Goal: Task Accomplishment & Management: Manage account settings

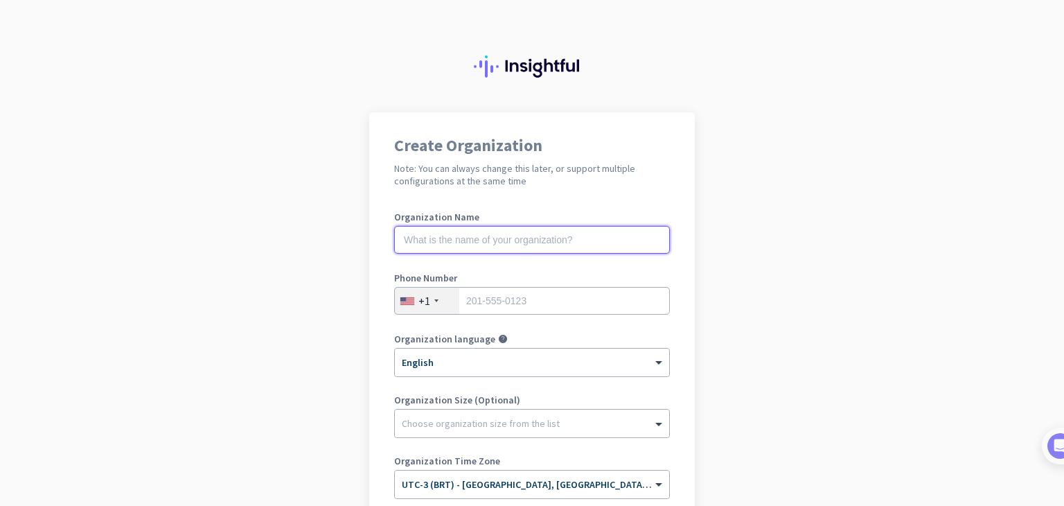
click at [476, 233] on input "text" at bounding box center [532, 240] width 276 height 28
type input "Mercor"
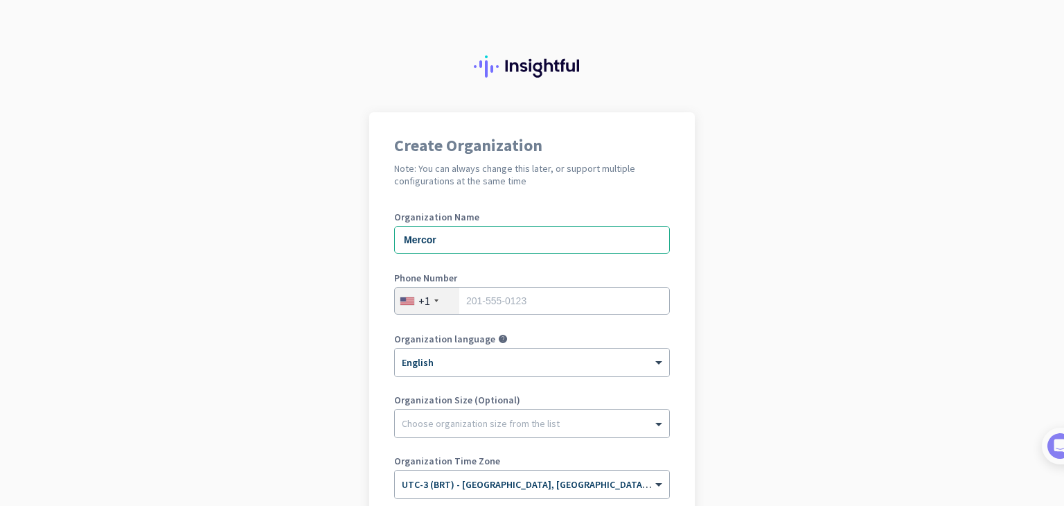
click at [438, 298] on div "+1" at bounding box center [427, 300] width 64 height 26
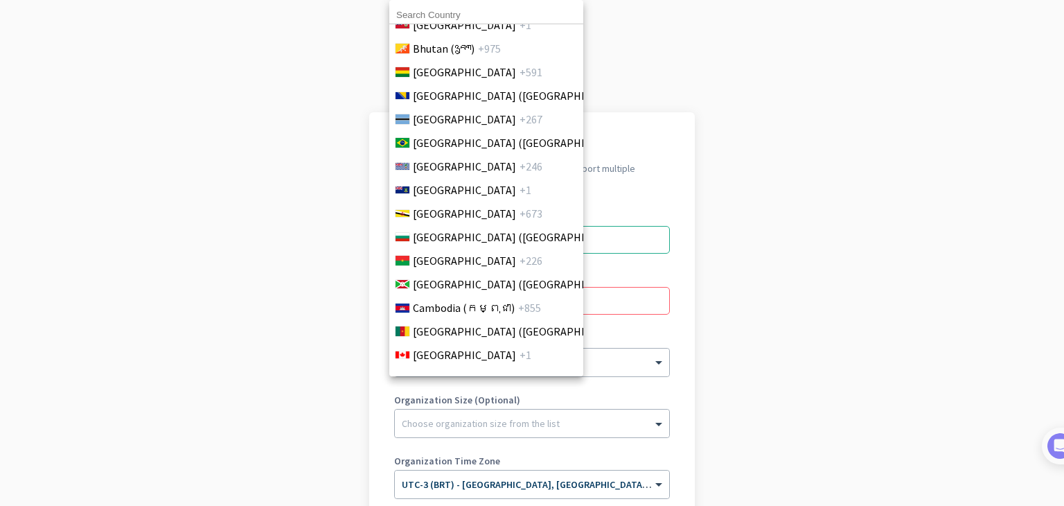
scroll to position [692, 0]
click at [470, 150] on span "[GEOGRAPHIC_DATA] ([GEOGRAPHIC_DATA])" at bounding box center [521, 144] width 216 height 17
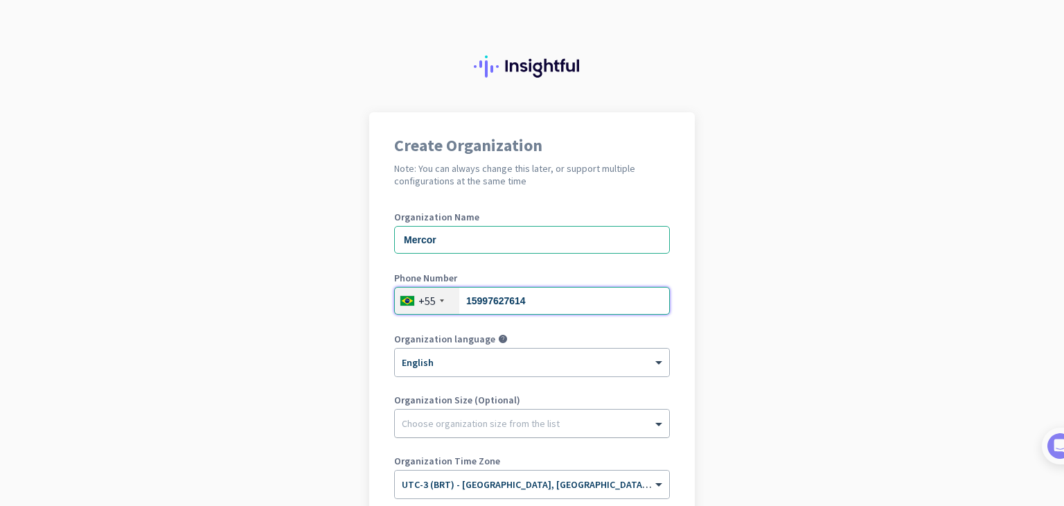
type input "15997627614"
click at [470, 413] on div at bounding box center [532, 420] width 274 height 14
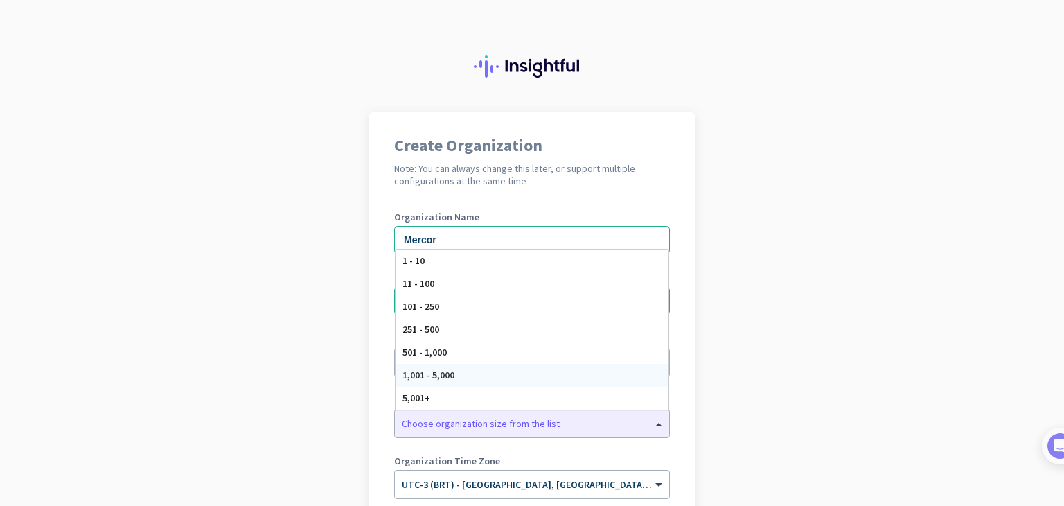
click at [771, 327] on app-onboarding-organization "Create Organization Note: You can always change this later, or support multiple…" at bounding box center [532, 391] width 1064 height 558
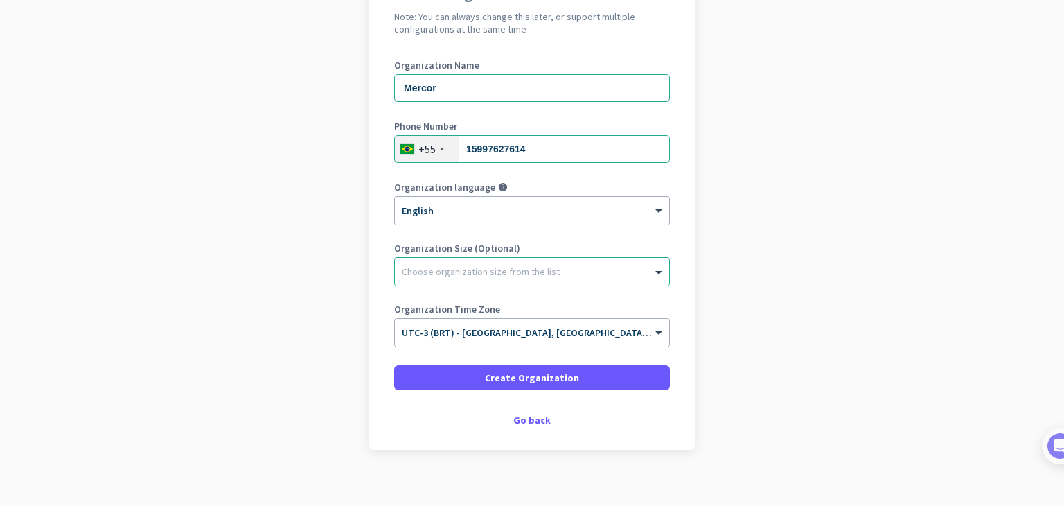
scroll to position [165, 0]
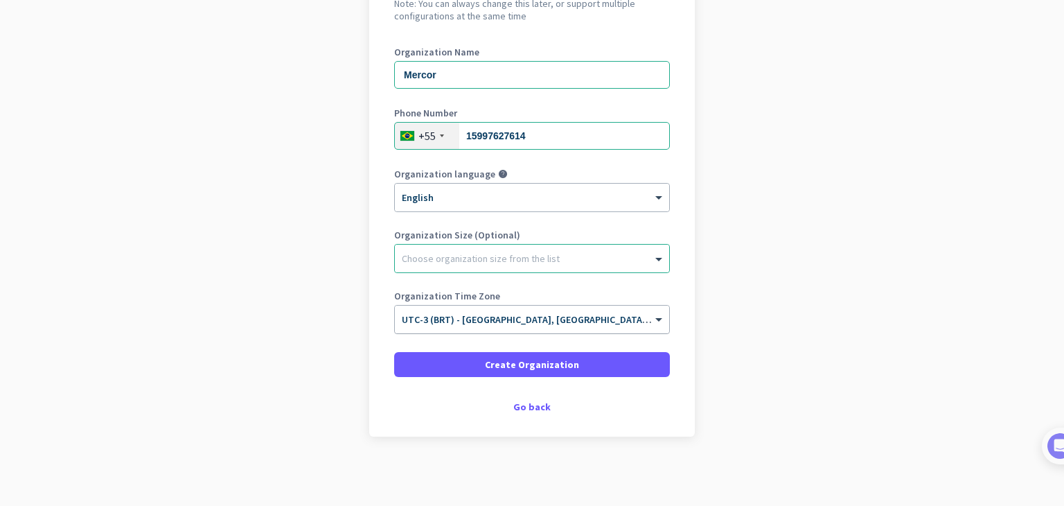
click at [547, 321] on span "UTC-3 (BRT) - [GEOGRAPHIC_DATA], [GEOGRAPHIC_DATA], [GEOGRAPHIC_DATA], [GEOGRAP…" at bounding box center [618, 319] width 432 height 12
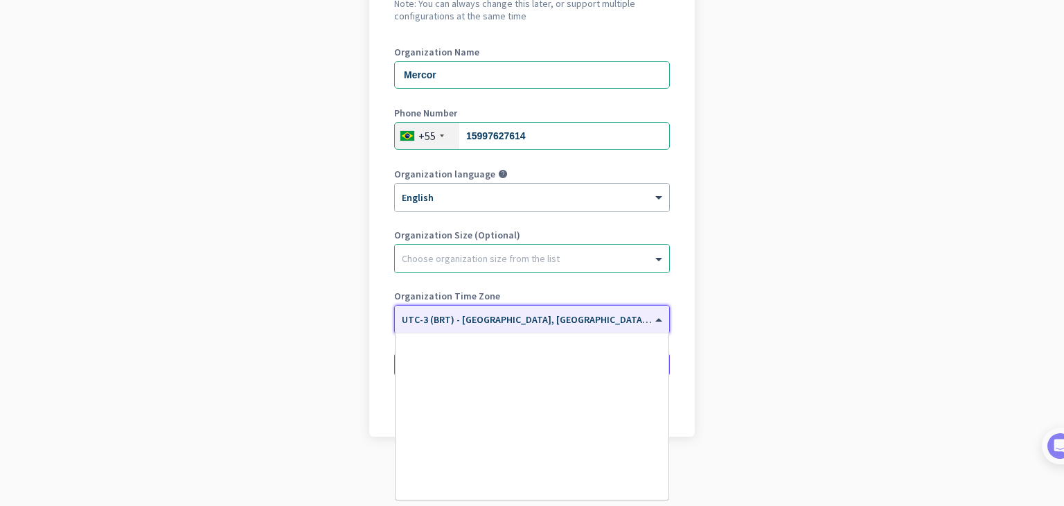
scroll to position [1528, 0]
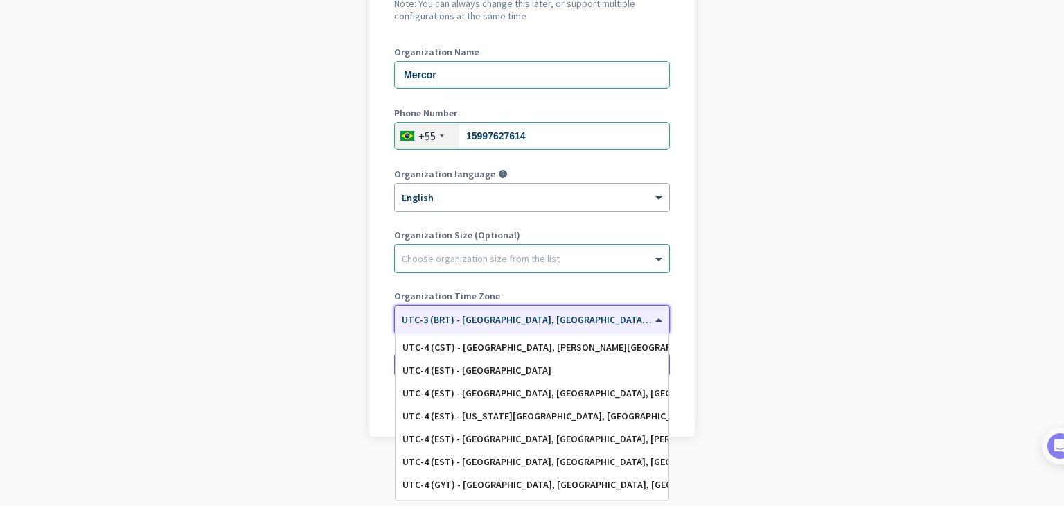
click at [524, 321] on span "UTC-3 (BRT) - [GEOGRAPHIC_DATA], [GEOGRAPHIC_DATA], [GEOGRAPHIC_DATA], [GEOGRAP…" at bounding box center [618, 319] width 432 height 12
click at [668, 300] on div "Create Organization Note: You can always change this later, or support multiple…" at bounding box center [531, 191] width 325 height 489
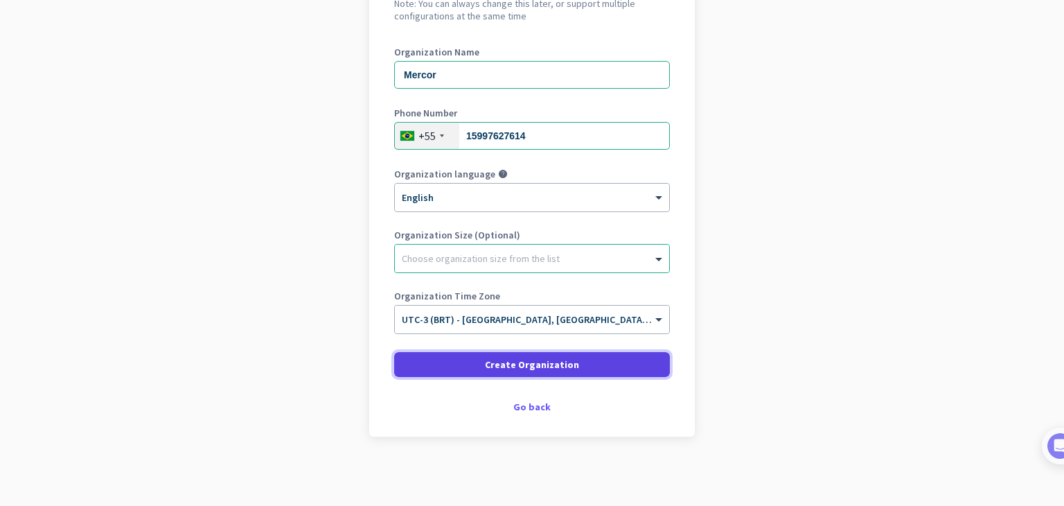
click at [549, 369] on span "Create Organization" at bounding box center [532, 364] width 94 height 14
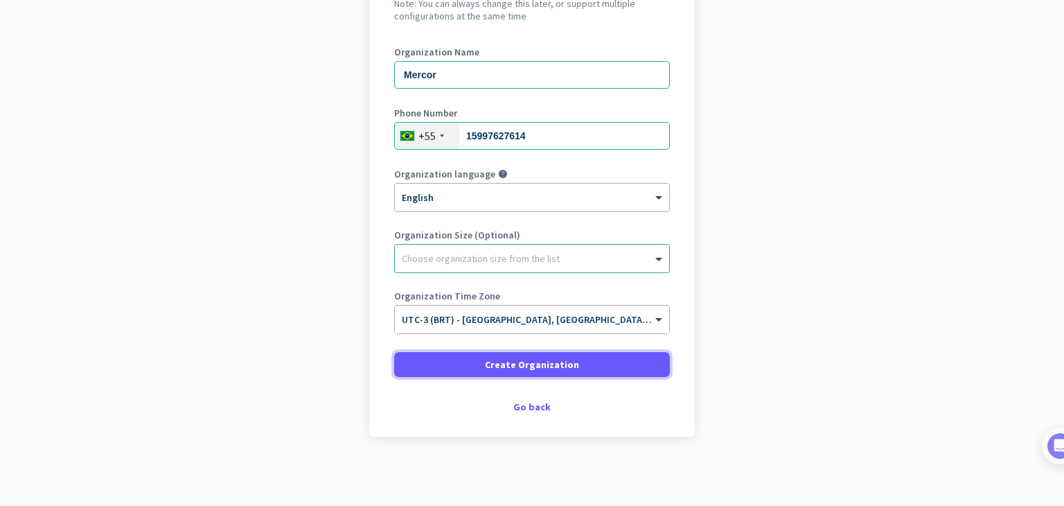
click at [536, 369] on span "Create Organization" at bounding box center [532, 364] width 94 height 14
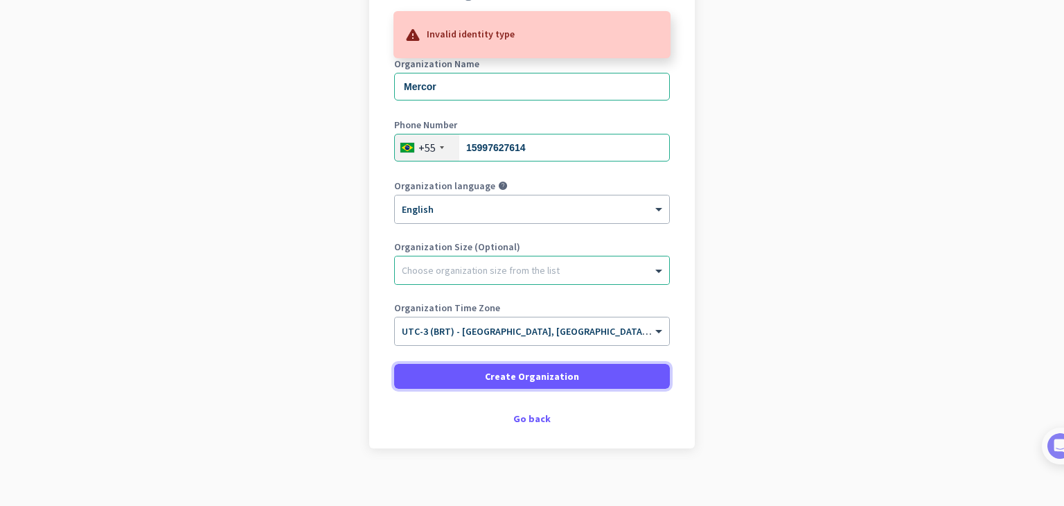
scroll to position [165, 0]
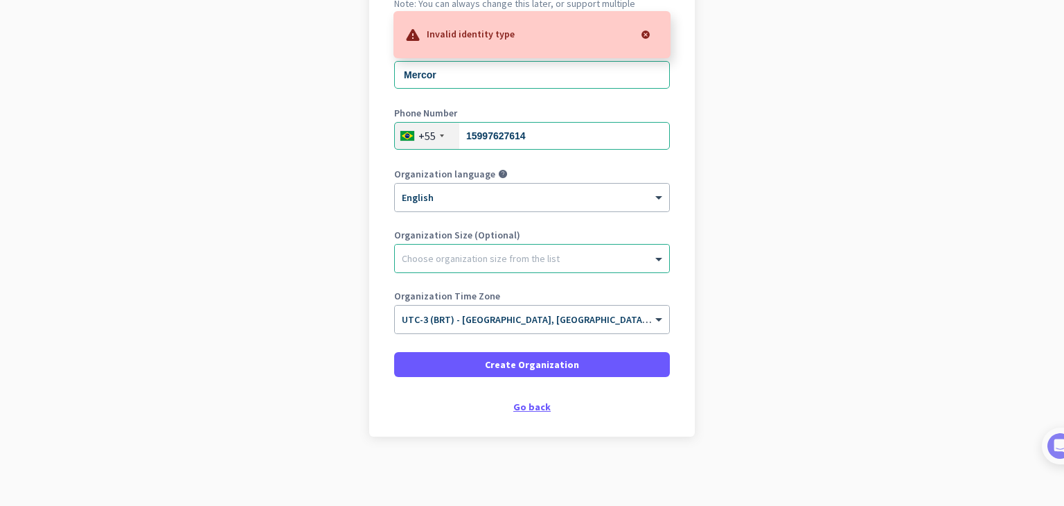
click at [536, 406] on div "Go back" at bounding box center [532, 407] width 276 height 10
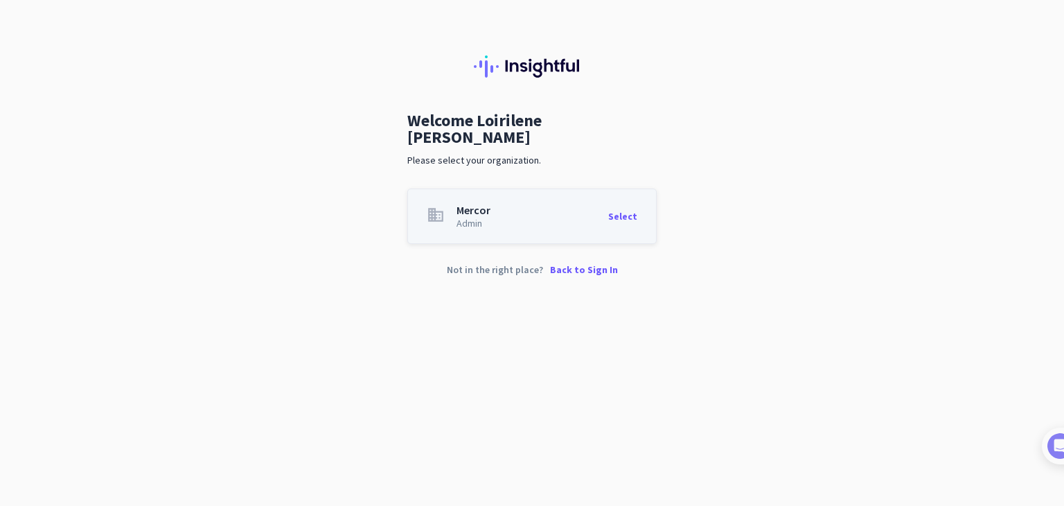
click at [476, 218] on div "Admin" at bounding box center [473, 223] width 34 height 10
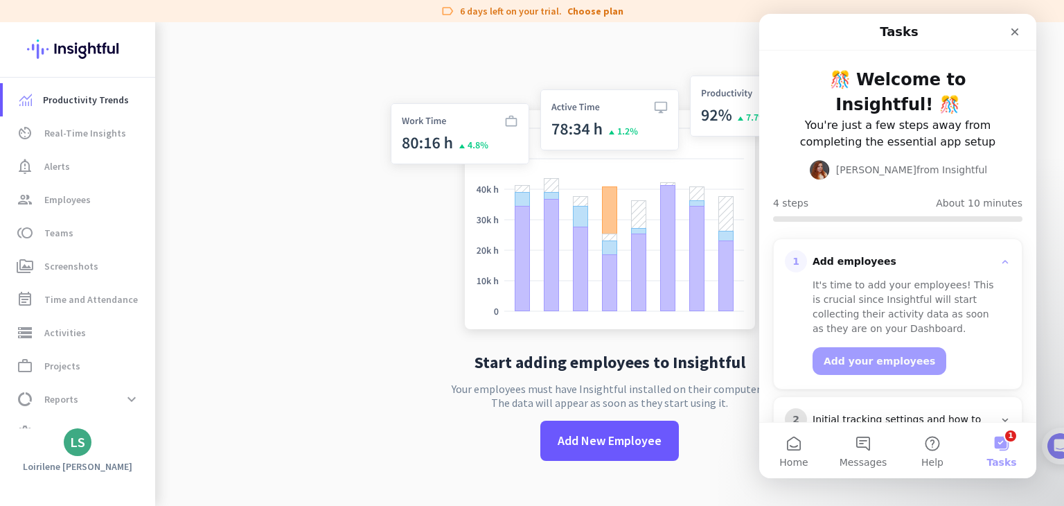
scroll to position [155, 0]
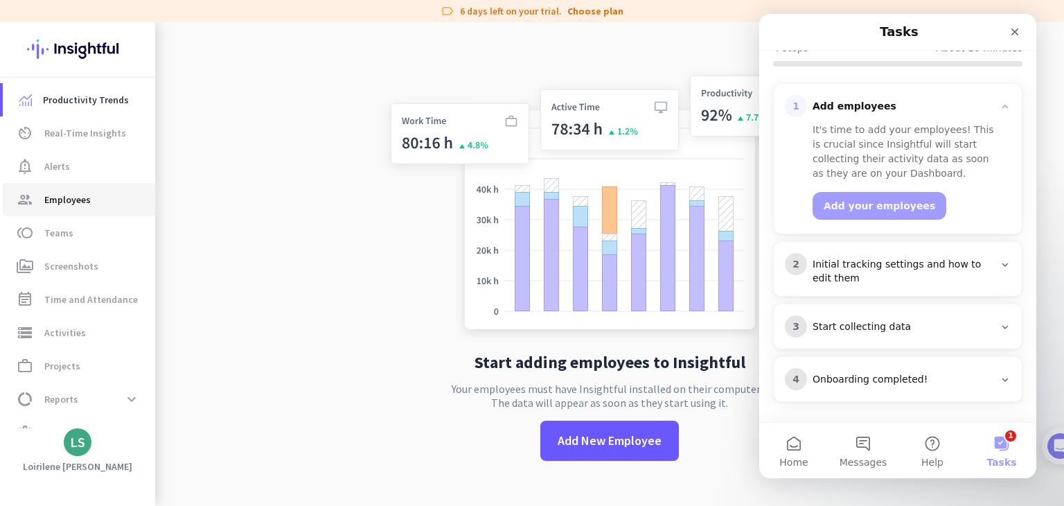
click at [78, 203] on span "Employees" at bounding box center [67, 199] width 46 height 17
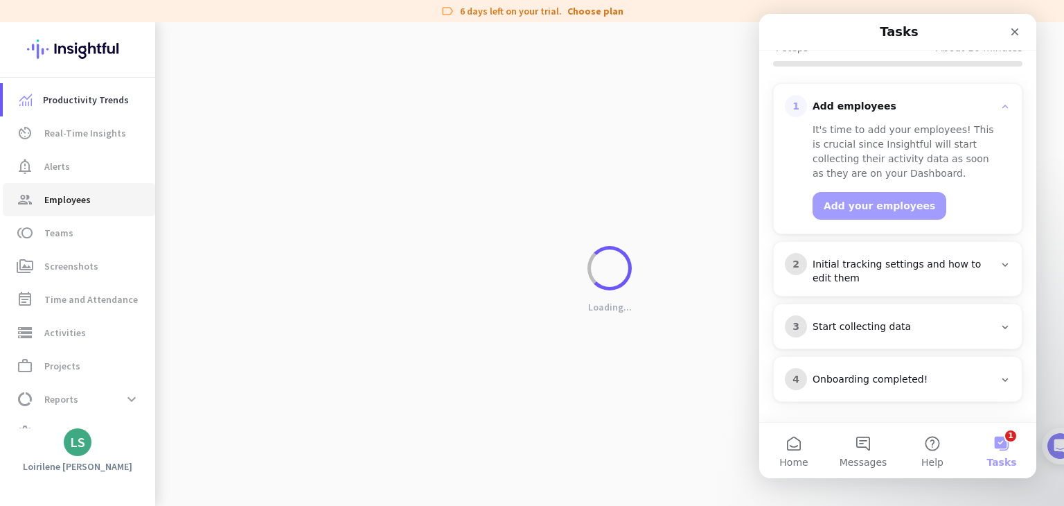
click at [78, 203] on span "Employees" at bounding box center [67, 199] width 46 height 17
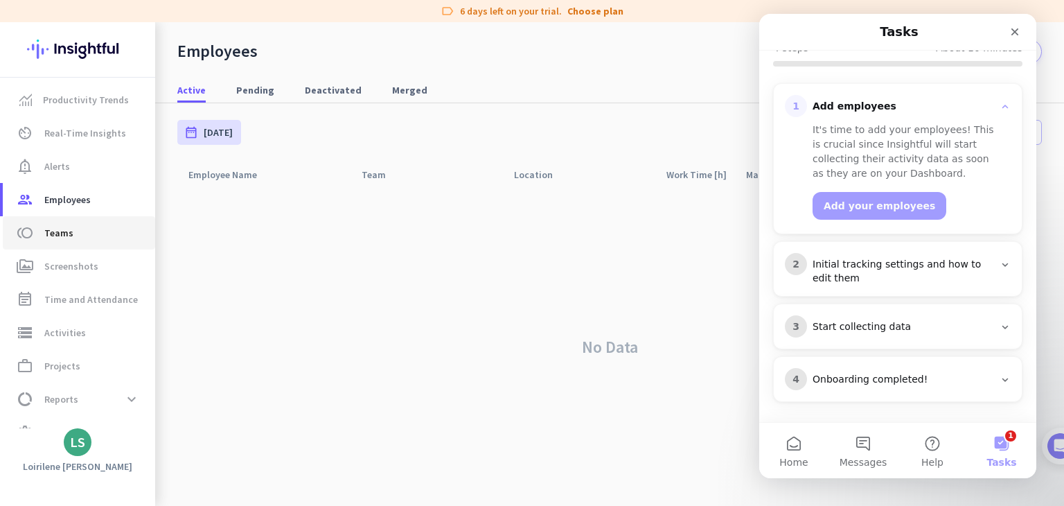
click at [81, 235] on span "toll Teams" at bounding box center [79, 232] width 130 height 17
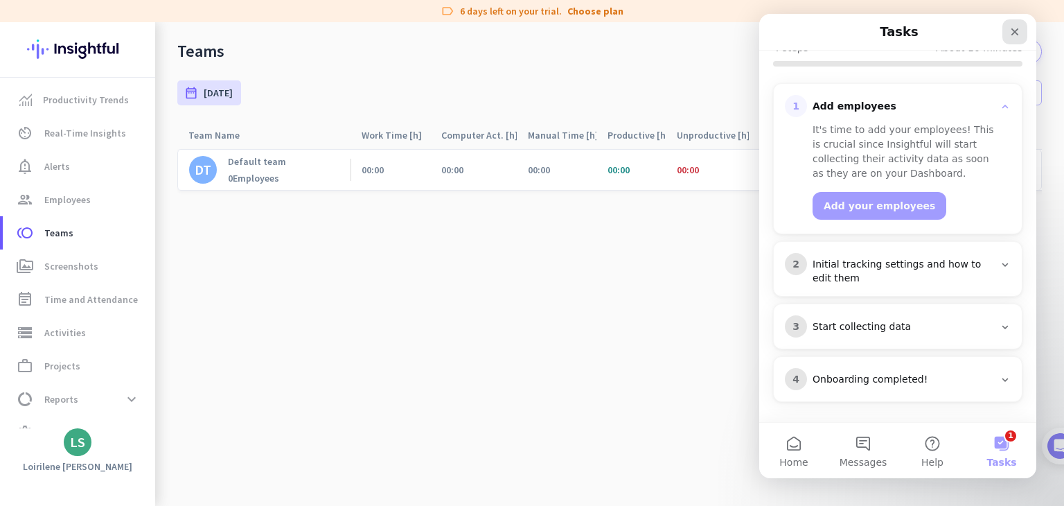
click at [1014, 34] on icon "Close" at bounding box center [1014, 31] width 11 height 11
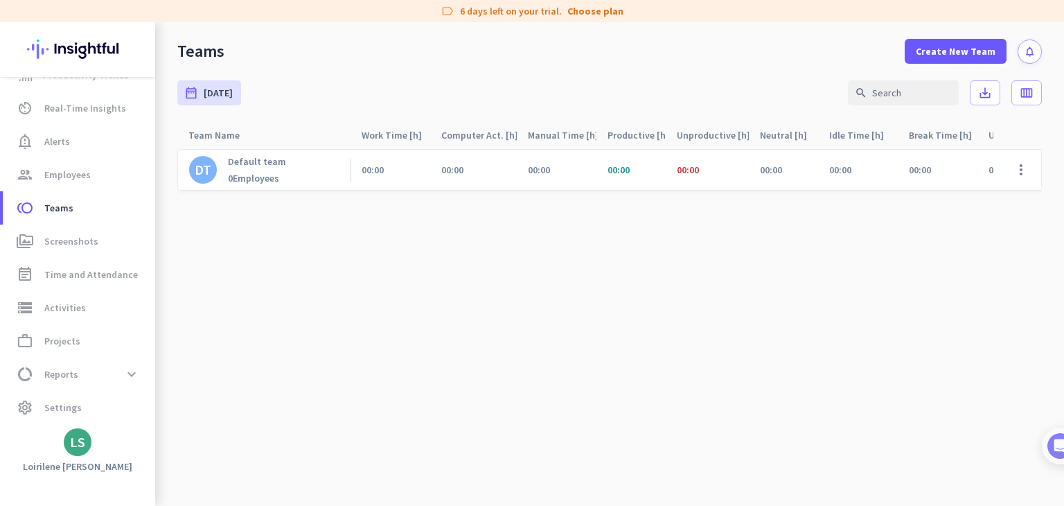
scroll to position [26, 0]
click at [76, 445] on div "LS" at bounding box center [77, 442] width 15 height 14
click at [67, 402] on div "Personal Settings Organizations Help Sign out" at bounding box center [134, 378] width 141 height 100
click at [55, 406] on div at bounding box center [532, 253] width 1064 height 506
click at [66, 408] on span "Settings" at bounding box center [62, 405] width 37 height 17
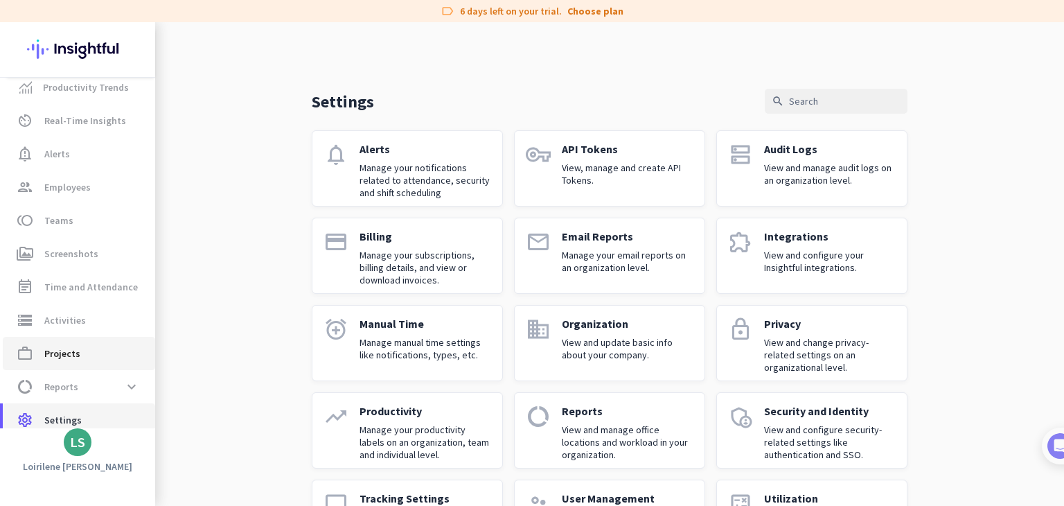
scroll to position [26, 0]
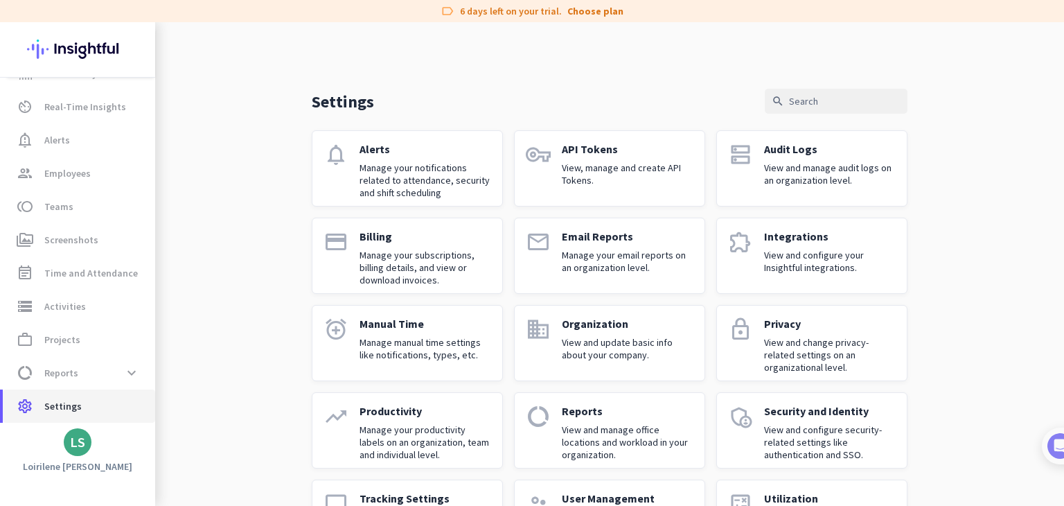
click at [97, 408] on span "settings Settings" at bounding box center [79, 405] width 130 height 17
click at [111, 403] on span "settings Settings" at bounding box center [79, 405] width 130 height 17
click at [99, 343] on span "work_outline Projects" at bounding box center [79, 339] width 130 height 17
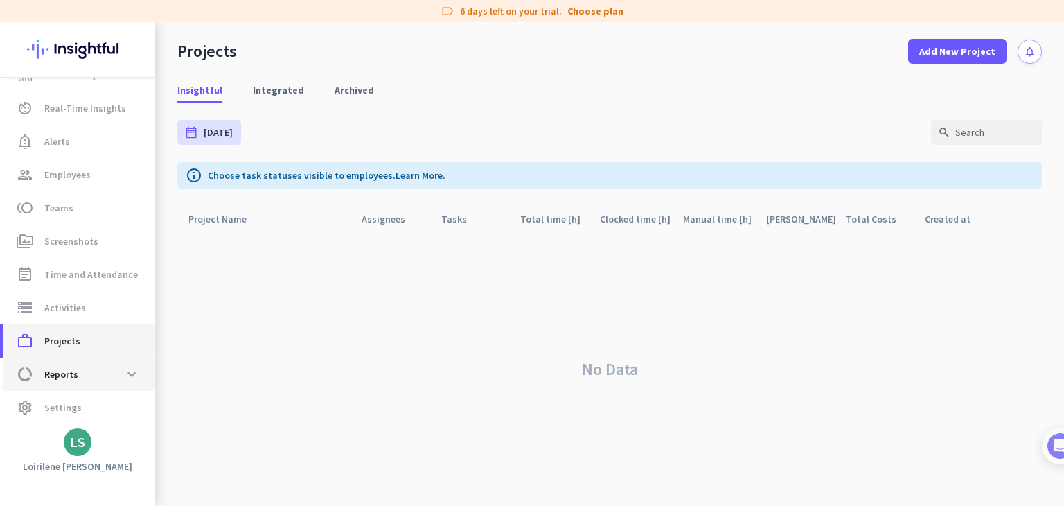
scroll to position [26, 0]
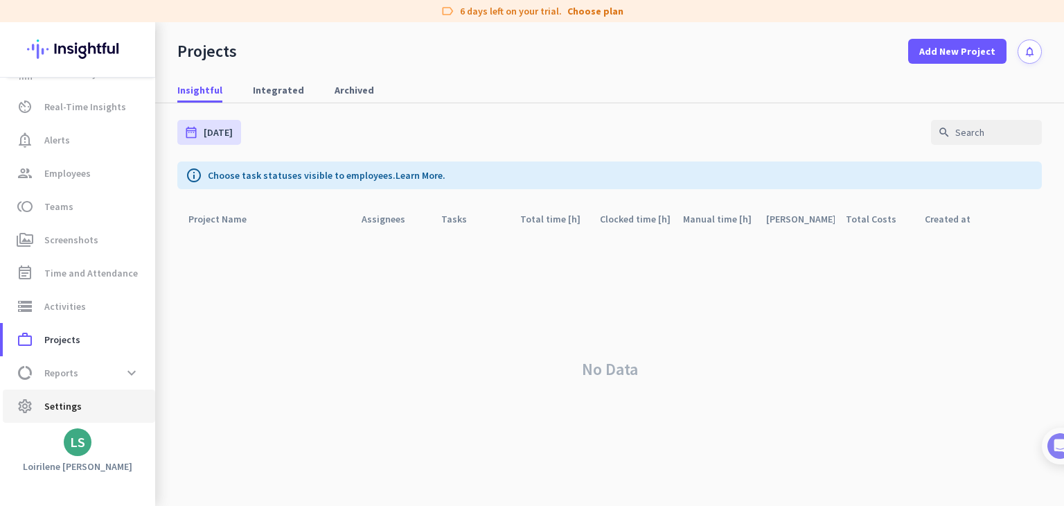
click at [73, 400] on span "Settings" at bounding box center [62, 405] width 37 height 17
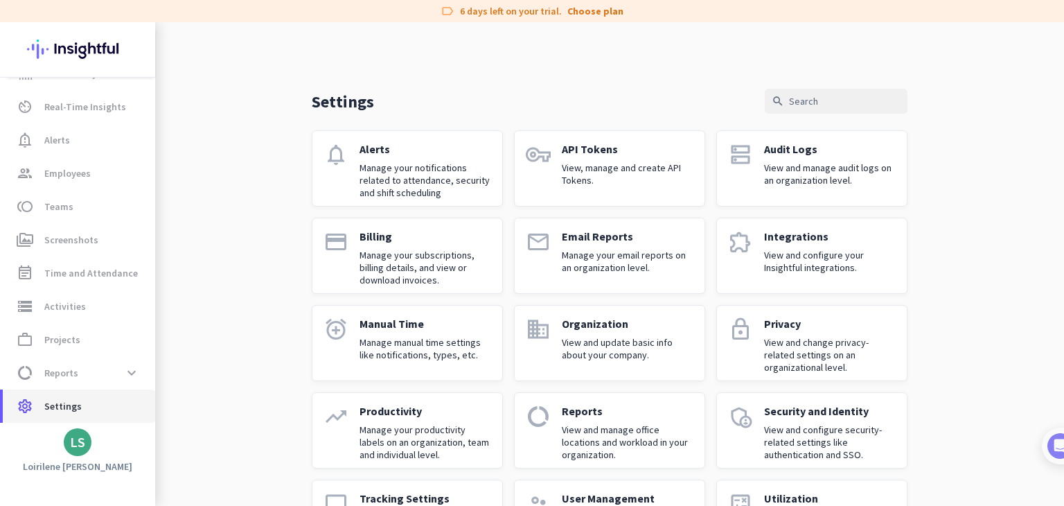
click at [60, 402] on span "Settings" at bounding box center [62, 405] width 37 height 17
click at [78, 441] on div "LS" at bounding box center [77, 442] width 15 height 14
click at [133, 397] on link "Help" at bounding box center [151, 390] width 106 height 25
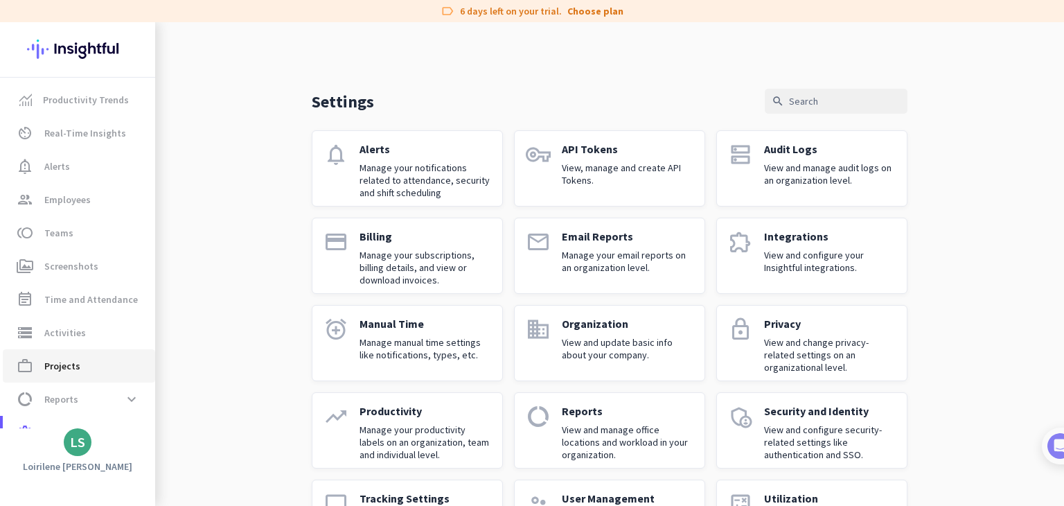
click at [68, 364] on span "Projects" at bounding box center [62, 365] width 36 height 17
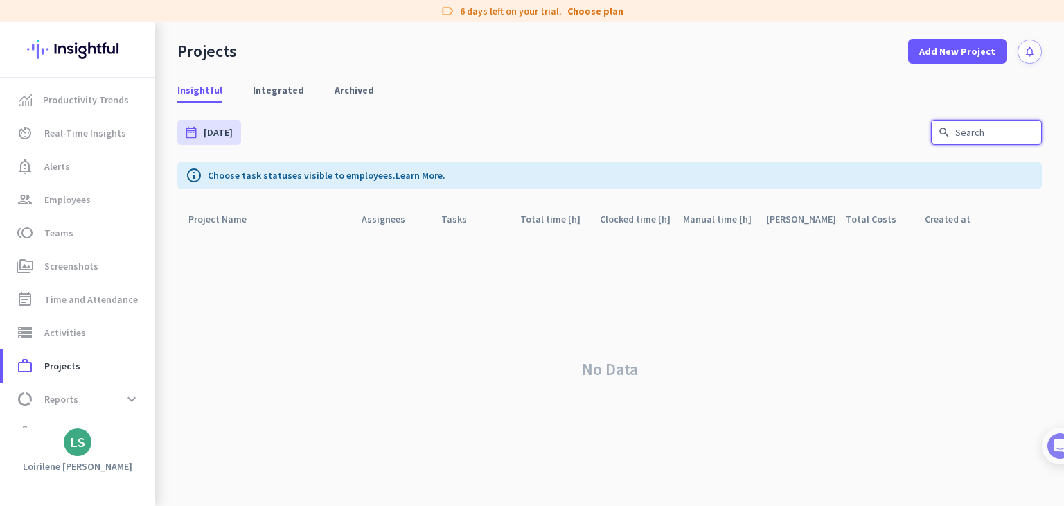
click at [990, 134] on input "text" at bounding box center [986, 132] width 111 height 25
paste input "Workpuls"
type input "Workpuls"
click at [997, 134] on input "Workpuls" at bounding box center [986, 132] width 111 height 25
click at [997, 135] on input "Workpuls" at bounding box center [986, 132] width 111 height 25
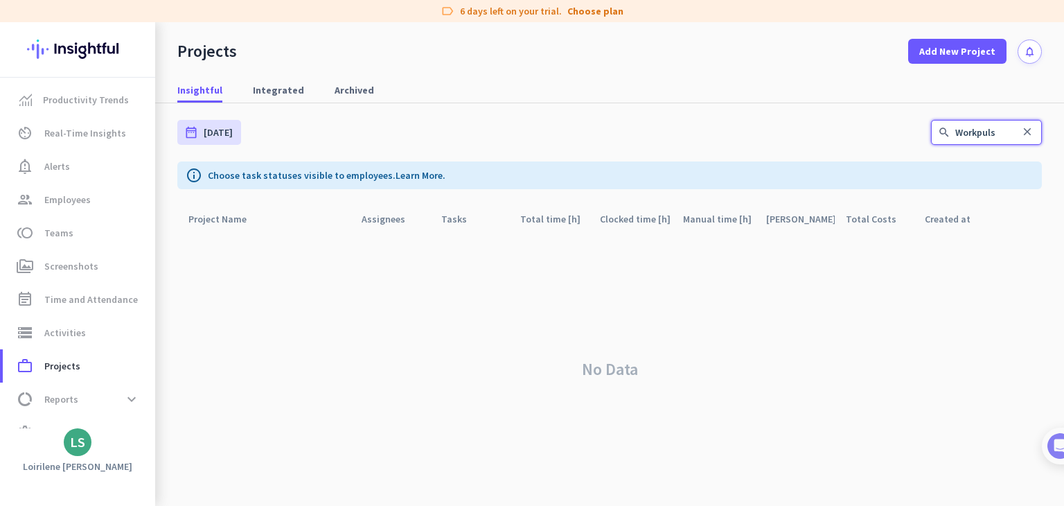
click at [997, 135] on input "Workpuls" at bounding box center [986, 132] width 111 height 25
click at [1014, 132] on input "Workpuls" at bounding box center [986, 132] width 111 height 25
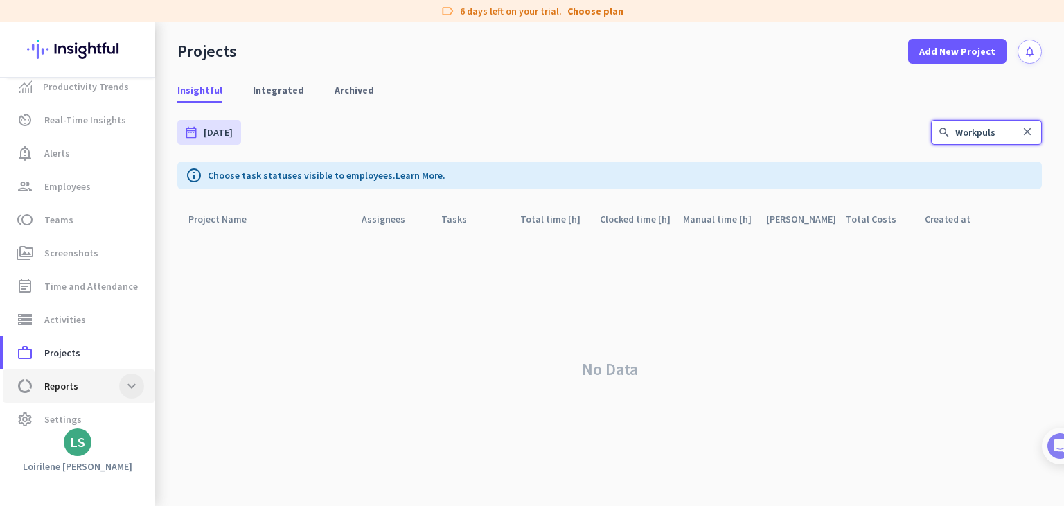
scroll to position [26, 0]
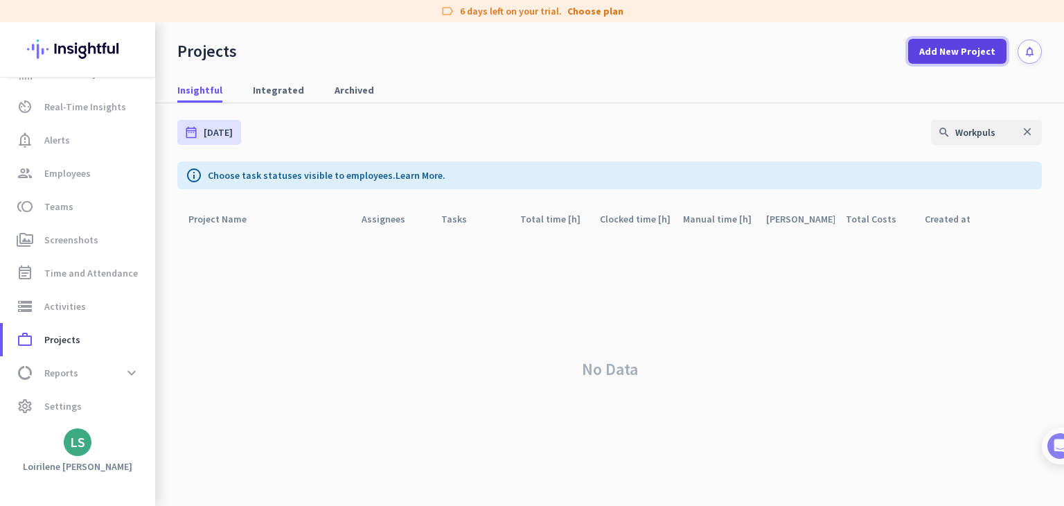
click at [947, 50] on span "Add New Project" at bounding box center [957, 51] width 76 height 14
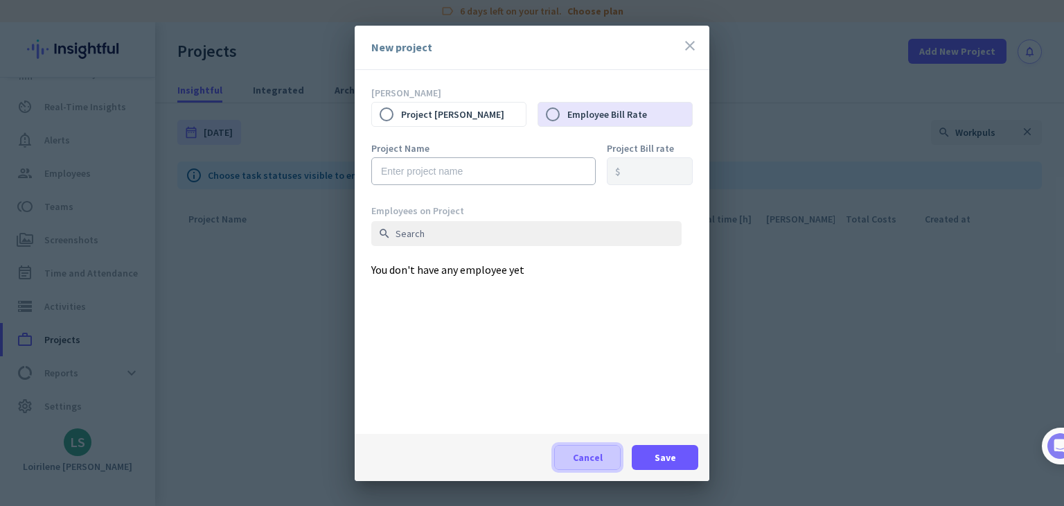
click at [593, 456] on span "Cancel" at bounding box center [588, 457] width 30 height 14
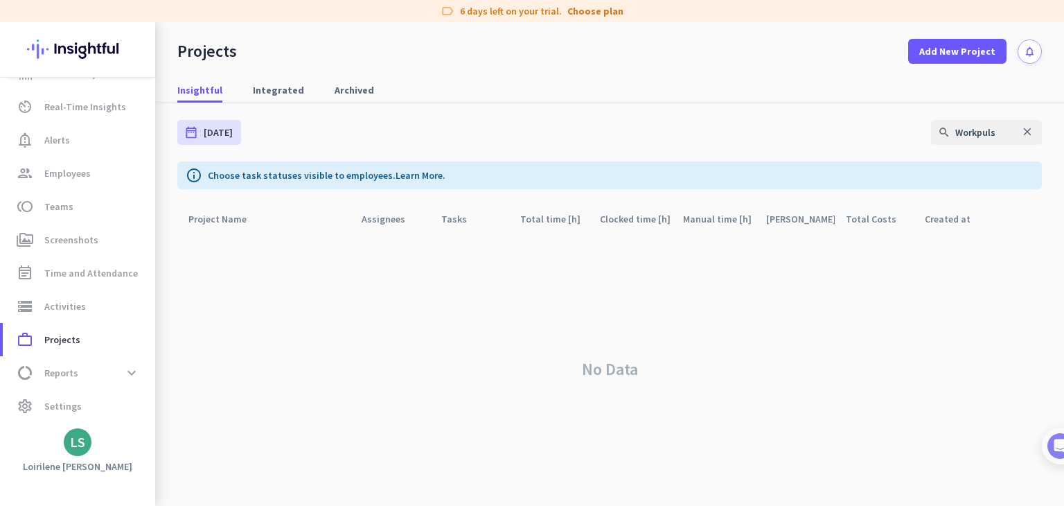
click at [82, 444] on div "LS" at bounding box center [77, 442] width 15 height 14
click at [153, 415] on span "Sign out" at bounding box center [151, 415] width 84 height 12
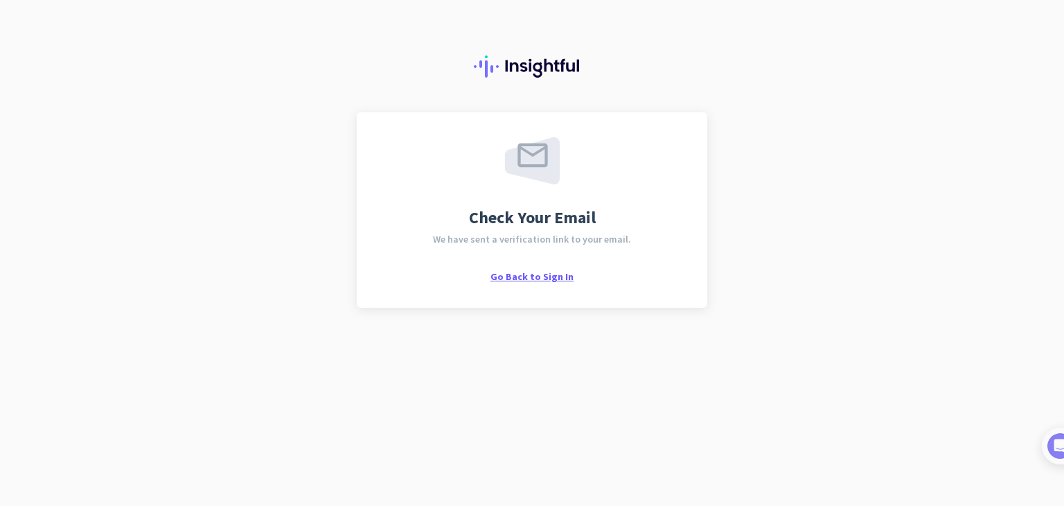
click at [529, 275] on span "Go Back to Sign In" at bounding box center [531, 276] width 83 height 12
